Goal: Navigation & Orientation: Find specific page/section

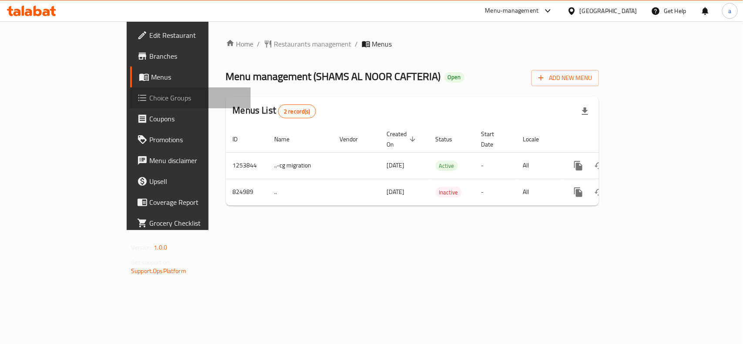
click at [149, 98] on span "Choice Groups" at bounding box center [196, 98] width 94 height 10
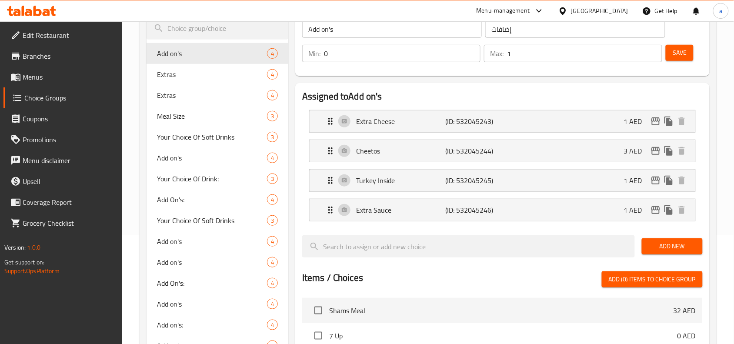
scroll to position [54, 0]
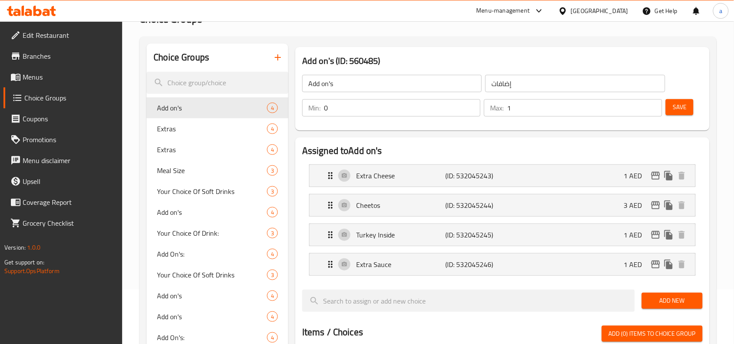
click at [573, 14] on div "[GEOGRAPHIC_DATA]" at bounding box center [599, 11] width 57 height 10
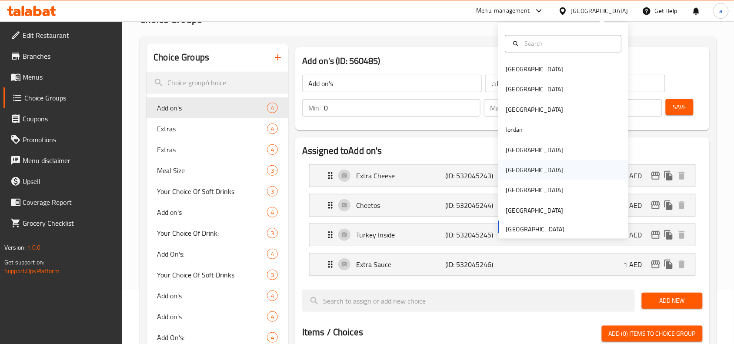
click at [556, 170] on div "[GEOGRAPHIC_DATA]" at bounding box center [564, 171] width 131 height 20
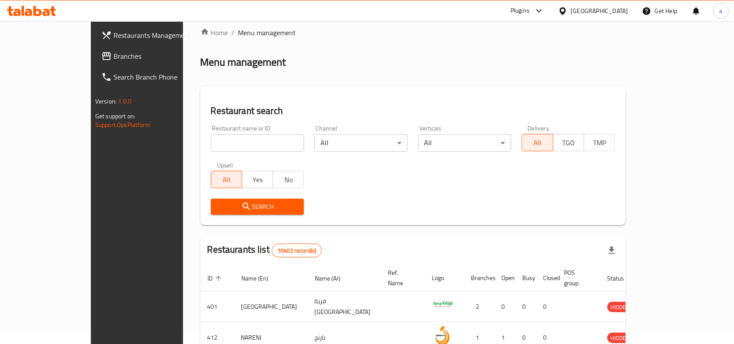
scroll to position [54, 0]
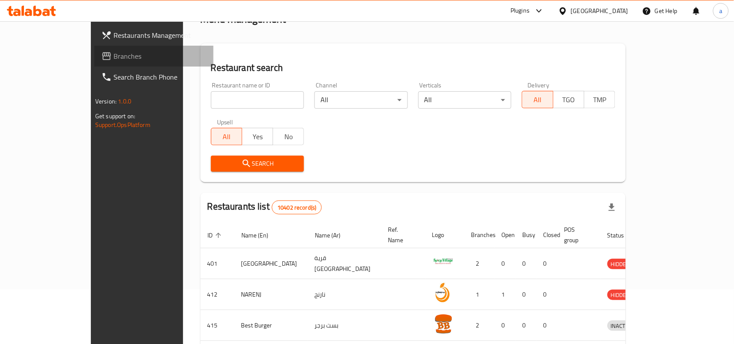
click at [114, 60] on span "Branches" at bounding box center [160, 56] width 93 height 10
